Goal: Information Seeking & Learning: Find specific fact

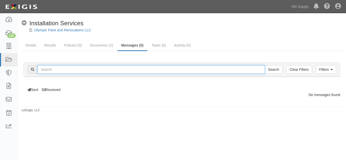
click at [64, 68] on input "text" at bounding box center [150, 69] width 227 height 9
paste input "American Multifamily Construction Services LLC"
type input "American Multifamily Construction Services LLC"
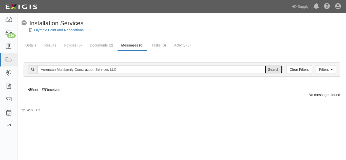
click at [275, 71] on input "Search" at bounding box center [273, 69] width 18 height 9
click at [275, 70] on input "Search" at bounding box center [273, 69] width 18 height 9
click at [33, 47] on link "Details" at bounding box center [31, 45] width 18 height 11
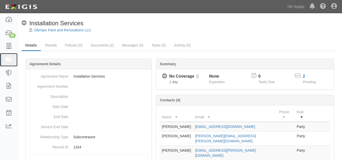
click at [5, 62] on link at bounding box center [8, 59] width 17 height 13
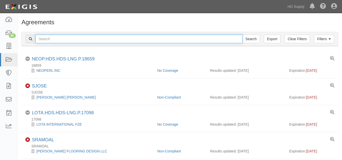
click at [50, 41] on input "text" at bounding box center [138, 39] width 207 height 9
paste input "American Multifamily Construction Services LLC"
type input "American Multifamily Construction Services LLC"
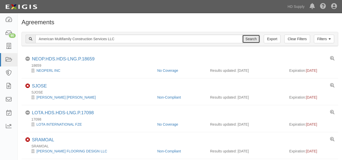
click at [255, 39] on input "Search" at bounding box center [251, 39] width 18 height 9
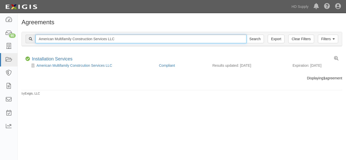
click at [122, 38] on input "American Multifamily Construction Services LLC" at bounding box center [140, 39] width 211 height 9
type input "A"
paste input "1031 Investment Services"
type input "1031 Investment Services"
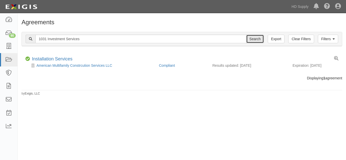
click at [251, 40] on input "Search" at bounding box center [255, 39] width 18 height 9
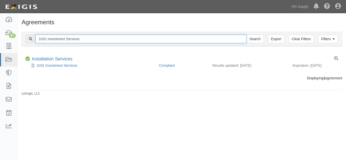
click at [101, 39] on input "1031 Investment Services" at bounding box center [140, 39] width 211 height 9
type input "1"
paste input "Noble Air Solutions"
type input "Noble Air Solutions"
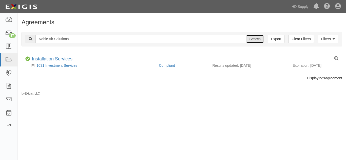
click at [250, 38] on input "Search" at bounding box center [255, 39] width 18 height 9
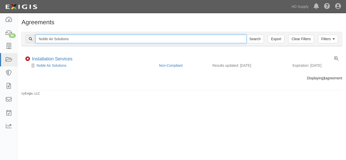
click at [80, 38] on input "Noble Air Solutions" at bounding box center [140, 39] width 211 height 9
type input "N"
paste input "Olympic Paint and Renovations"
type input "Olympic Paint and Renovations"
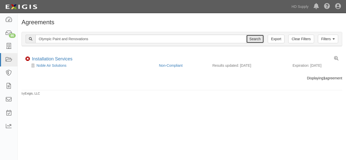
click at [259, 38] on input "Search" at bounding box center [255, 39] width 18 height 9
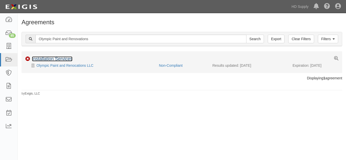
click at [51, 59] on link "Installation Services" at bounding box center [52, 58] width 40 height 5
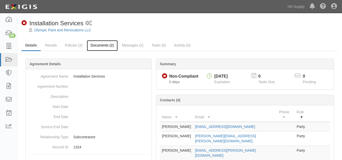
click at [99, 46] on link "Documents (2)" at bounding box center [102, 45] width 31 height 11
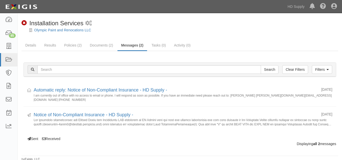
click at [129, 45] on link "Messages (2)" at bounding box center [132, 45] width 30 height 11
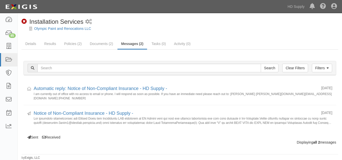
scroll to position [1, 0]
click at [45, 44] on link "Results" at bounding box center [49, 44] width 19 height 11
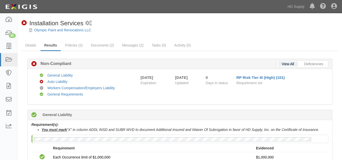
scroll to position [1, 0]
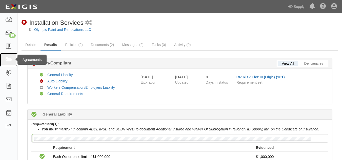
click at [8, 61] on icon at bounding box center [8, 60] width 7 height 6
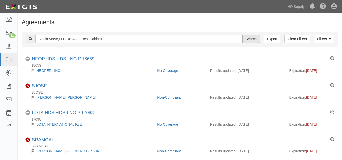
type input "Rheia Verve,LLC DBA ALL Best Cabinet"
click at [254, 41] on input "Search" at bounding box center [251, 39] width 18 height 9
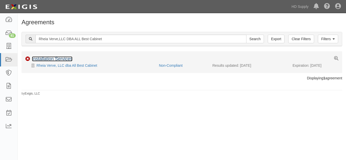
click at [45, 60] on link "Installation Services" at bounding box center [52, 58] width 40 height 5
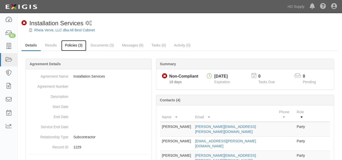
click at [71, 45] on link "Policies (3)" at bounding box center [73, 45] width 25 height 11
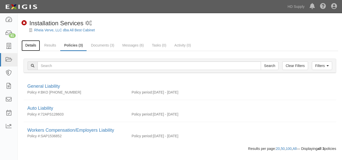
click at [35, 45] on link "Details" at bounding box center [31, 45] width 18 height 11
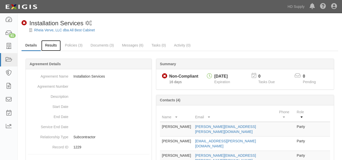
click at [55, 48] on link "Results" at bounding box center [50, 45] width 19 height 11
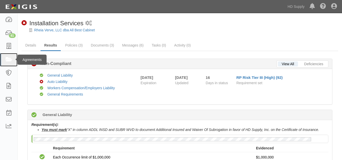
click at [9, 58] on icon at bounding box center [8, 60] width 7 height 6
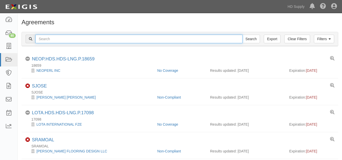
drag, startPoint x: 0, startPoint y: 0, endPoint x: 81, endPoint y: 37, distance: 89.6
click at [81, 37] on input "text" at bounding box center [138, 39] width 207 height 9
paste input "RITM0727481"
type input "R"
click at [81, 37] on input "text" at bounding box center [138, 39] width 207 height 9
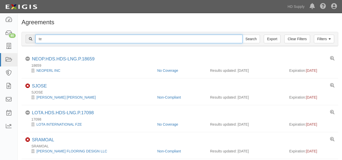
type input "[US_STATE] Home Installers LLC"
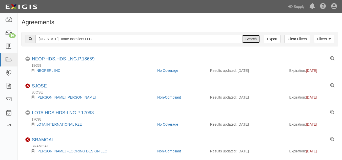
click at [253, 38] on input "Search" at bounding box center [251, 39] width 18 height 9
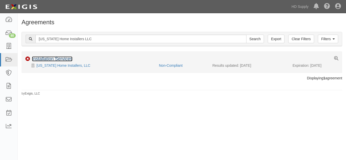
click at [51, 59] on link "Installation Services" at bounding box center [52, 58] width 40 height 5
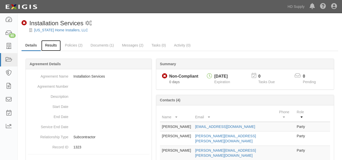
click at [47, 48] on link "Results" at bounding box center [50, 45] width 19 height 11
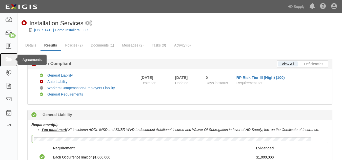
click at [9, 64] on link at bounding box center [8, 59] width 17 height 13
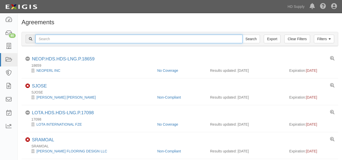
click at [66, 39] on input "text" at bounding box center [138, 39] width 207 height 9
paste input "TNZ services LLC"
type input "TNZ services LLC"
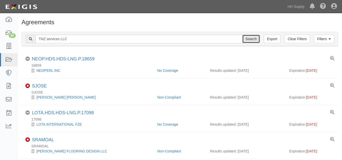
click at [249, 41] on input "Search" at bounding box center [251, 39] width 18 height 9
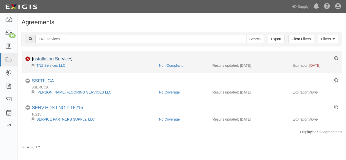
click at [60, 58] on link "Installation Services" at bounding box center [52, 58] width 40 height 5
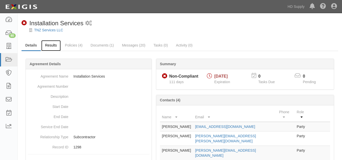
click at [49, 43] on link "Results" at bounding box center [50, 45] width 19 height 11
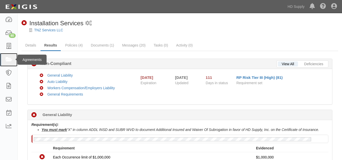
click at [13, 60] on link at bounding box center [8, 59] width 17 height 13
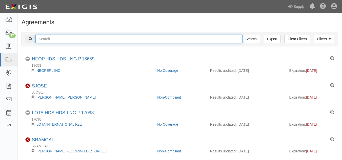
drag, startPoint x: 0, startPoint y: 0, endPoint x: 58, endPoint y: 39, distance: 70.3
click at [58, 39] on input "text" at bounding box center [138, 39] width 207 height 9
paste input "Up to Par Heating and Air LLC"
type input "Up to Par Heating and Air LLC"
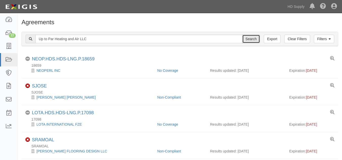
click at [249, 41] on input "Search" at bounding box center [251, 39] width 18 height 9
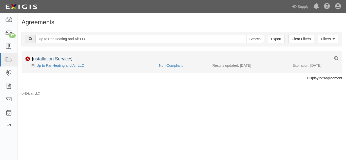
click at [57, 59] on link "Installation Services" at bounding box center [52, 58] width 40 height 5
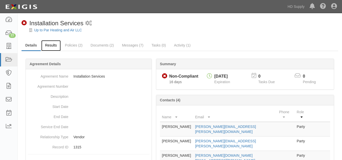
click at [48, 45] on link "Results" at bounding box center [50, 45] width 19 height 11
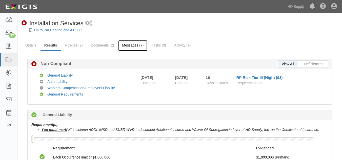
click at [129, 45] on link "Messages (7)" at bounding box center [132, 45] width 29 height 11
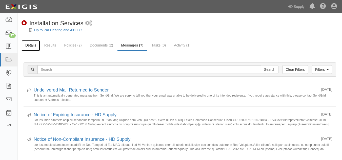
click at [30, 47] on link "Details" at bounding box center [31, 45] width 18 height 11
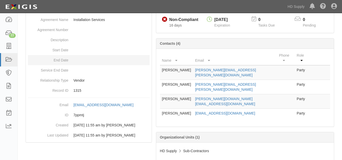
scroll to position [56, 0]
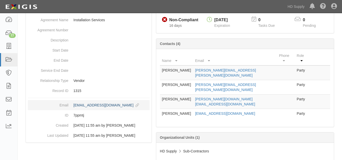
drag, startPoint x: 72, startPoint y: 105, endPoint x: 144, endPoint y: 106, distance: 71.8
click at [144, 106] on dd "[EMAIL_ADDRESS][DOMAIN_NAME] copy to clipboard" at bounding box center [89, 105] width 122 height 10
copy div "[EMAIL_ADDRESS][DOMAIN_NAME]"
